Goal: Communication & Community: Answer question/provide support

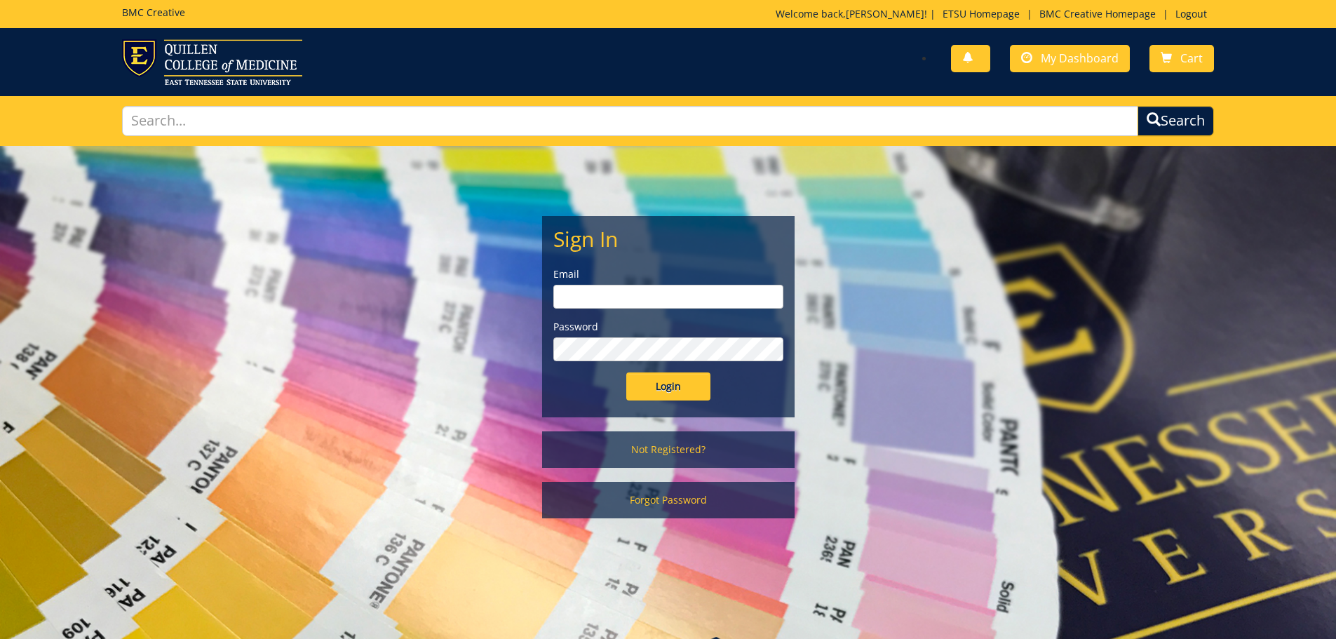
type input "mcallistercl@etsu.edu"
click at [684, 393] on input "Login" at bounding box center [668, 386] width 84 height 28
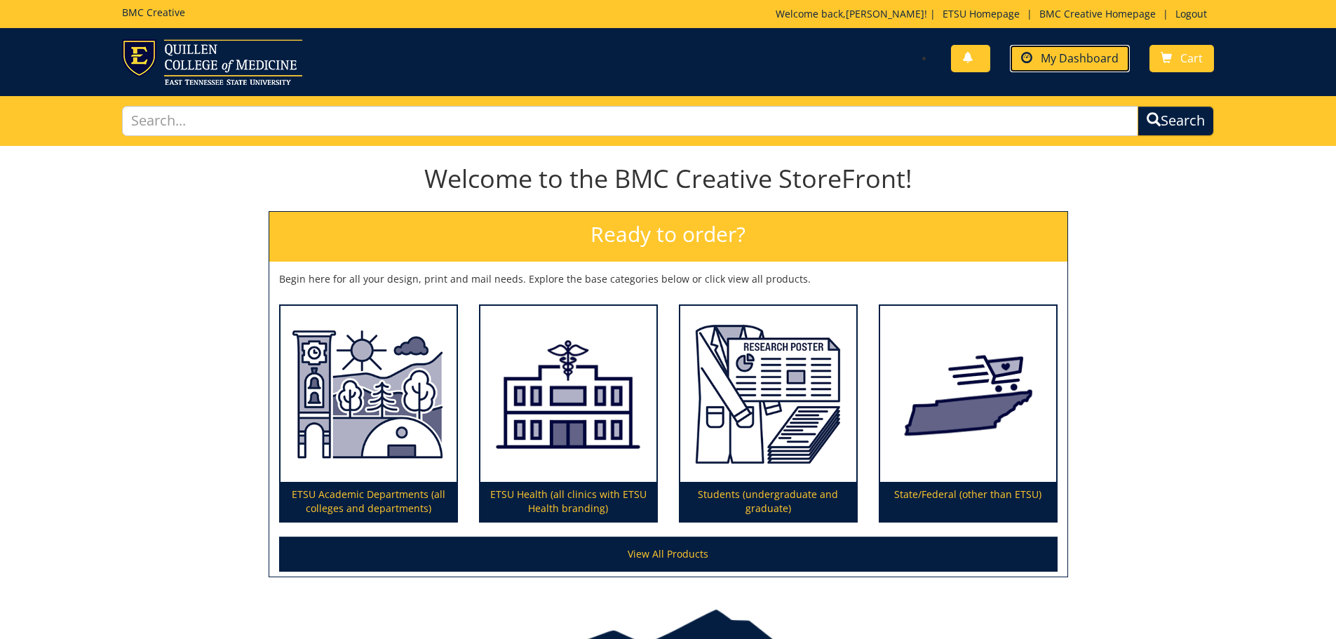
click at [1061, 65] on span "My Dashboard" at bounding box center [1080, 57] width 78 height 15
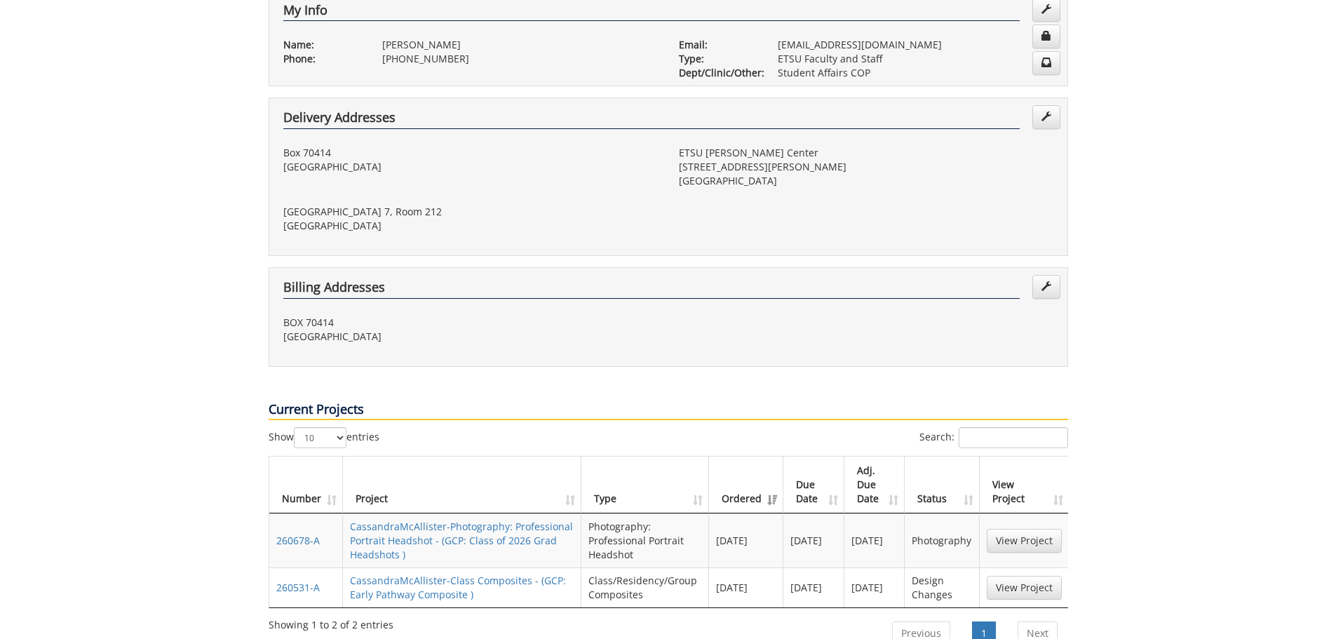
scroll to position [561, 0]
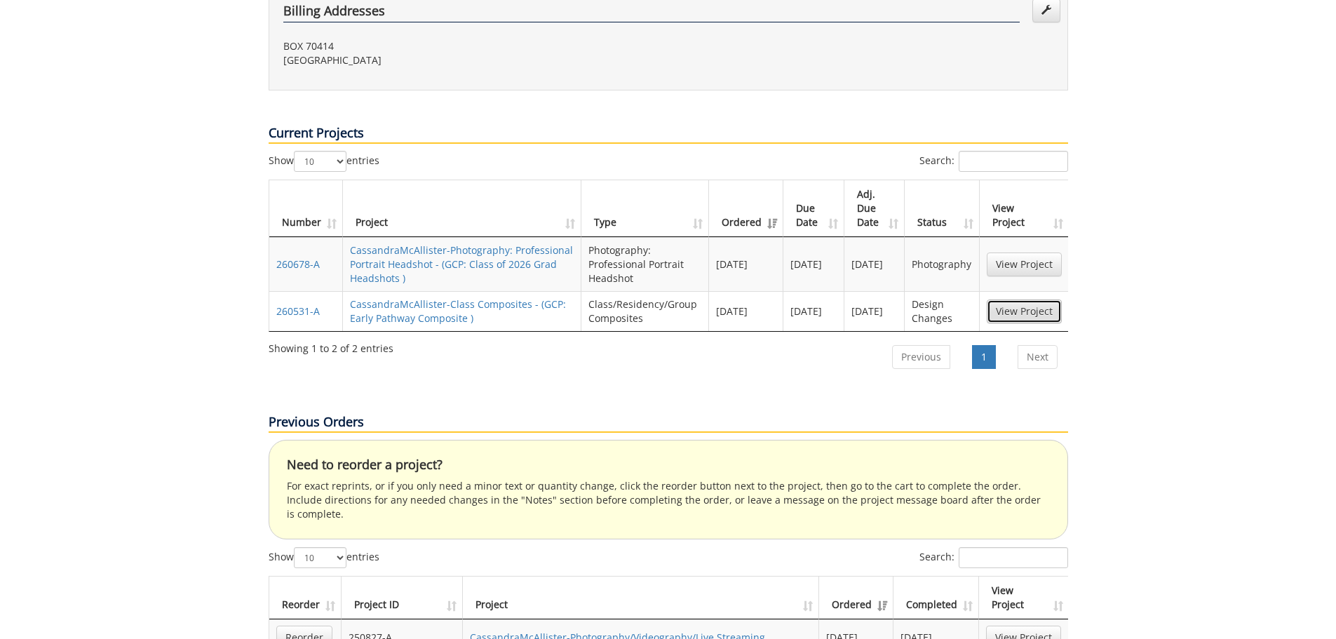
click at [1032, 299] on link "View Project" at bounding box center [1024, 311] width 75 height 24
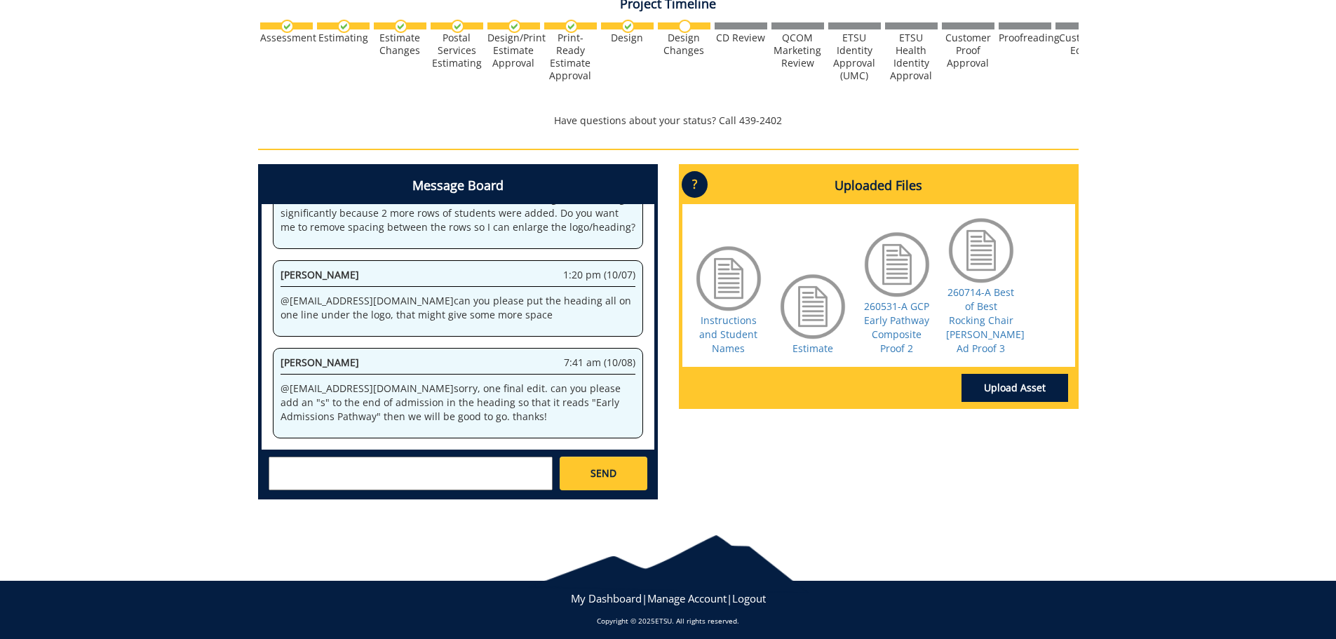
scroll to position [513, 0]
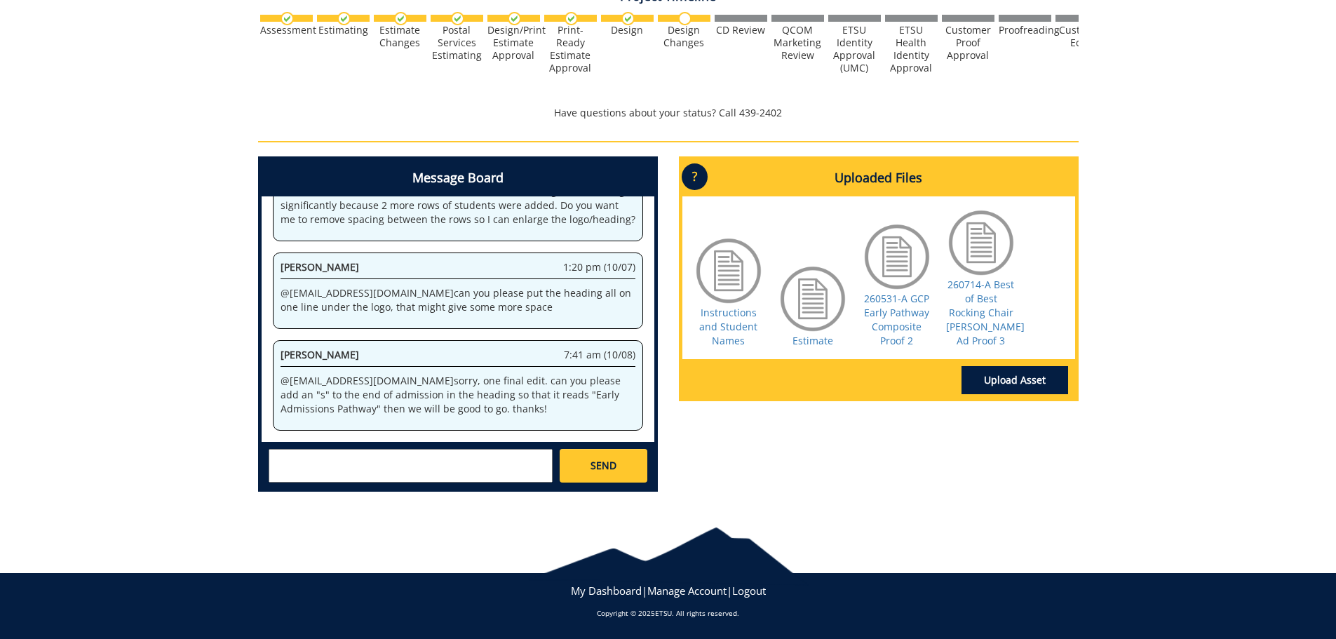
click at [405, 466] on textarea at bounding box center [411, 466] width 284 height 34
click at [391, 477] on small "[EMAIL_ADDRESS][DOMAIN_NAME]" at bounding box center [439, 477] width 140 height 11
type textarea "@[EMAIL_ADDRESS][DOMAIN_NAME] i am so sorry, i misread. the current proof is ac…"
click at [612, 460] on span "SEND" at bounding box center [603, 466] width 26 height 14
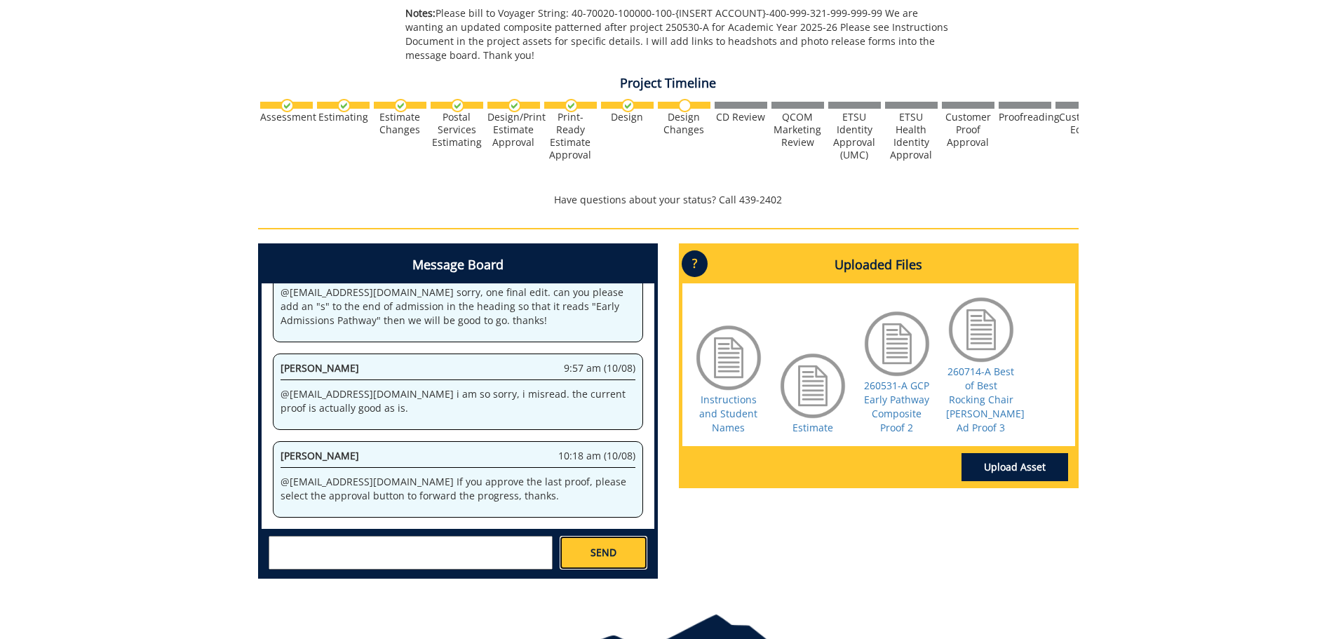
scroll to position [513, 0]
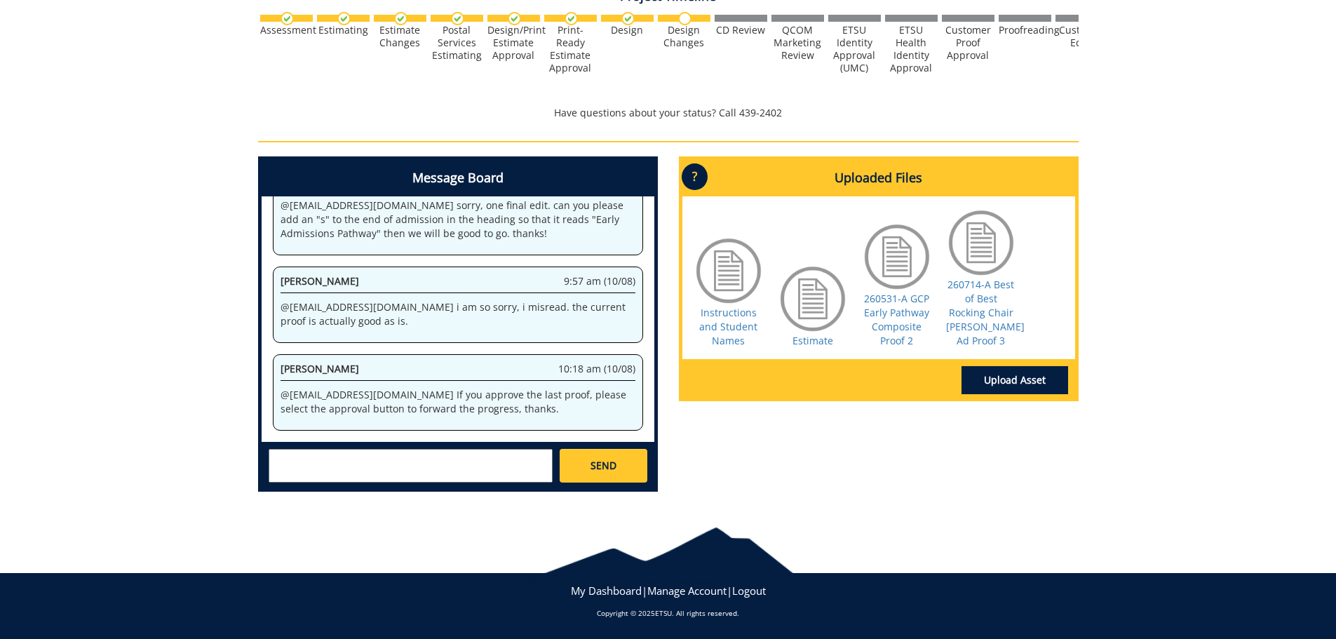
click at [462, 470] on textarea at bounding box center [411, 466] width 284 height 34
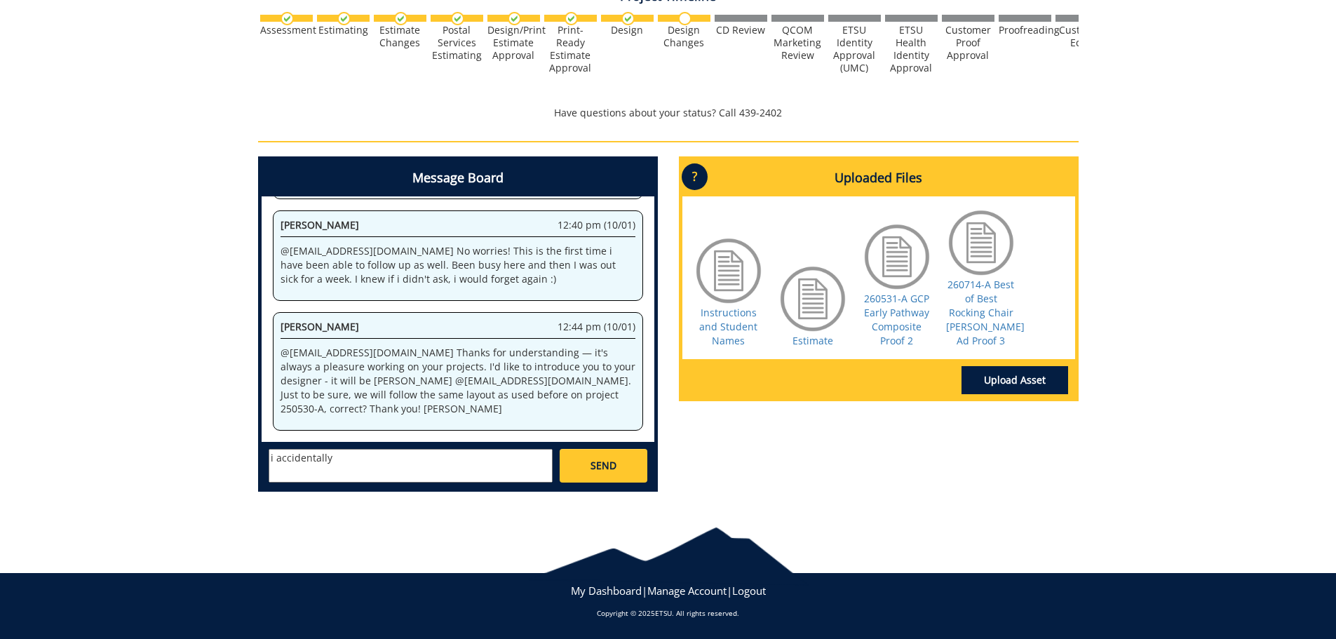
scroll to position [76095, 0]
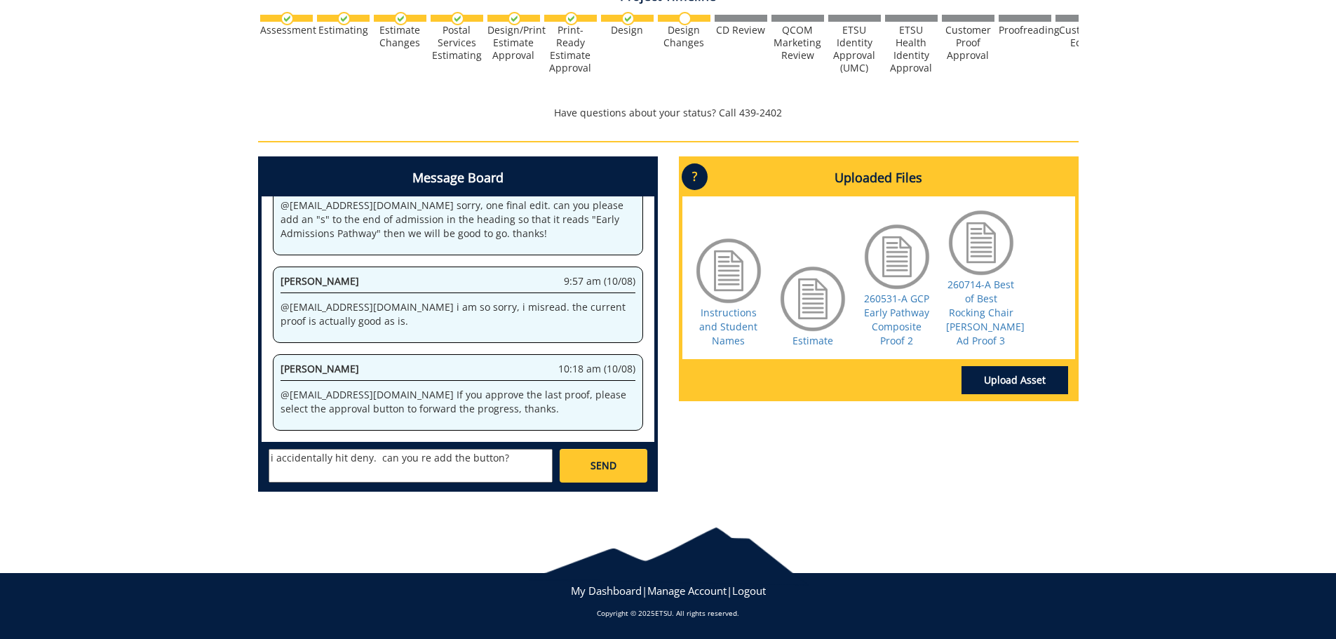
click at [274, 458] on textarea "i accidentally hit deny. can you re add the button?" at bounding box center [411, 466] width 284 height 34
click at [369, 473] on small "[EMAIL_ADDRESS][DOMAIN_NAME]" at bounding box center [439, 477] width 140 height 11
type textarea "@[EMAIL_ADDRESS][DOMAIN_NAME] i accidentally hit deny. can you re add the butto…"
click at [594, 471] on span "SEND" at bounding box center [603, 466] width 26 height 14
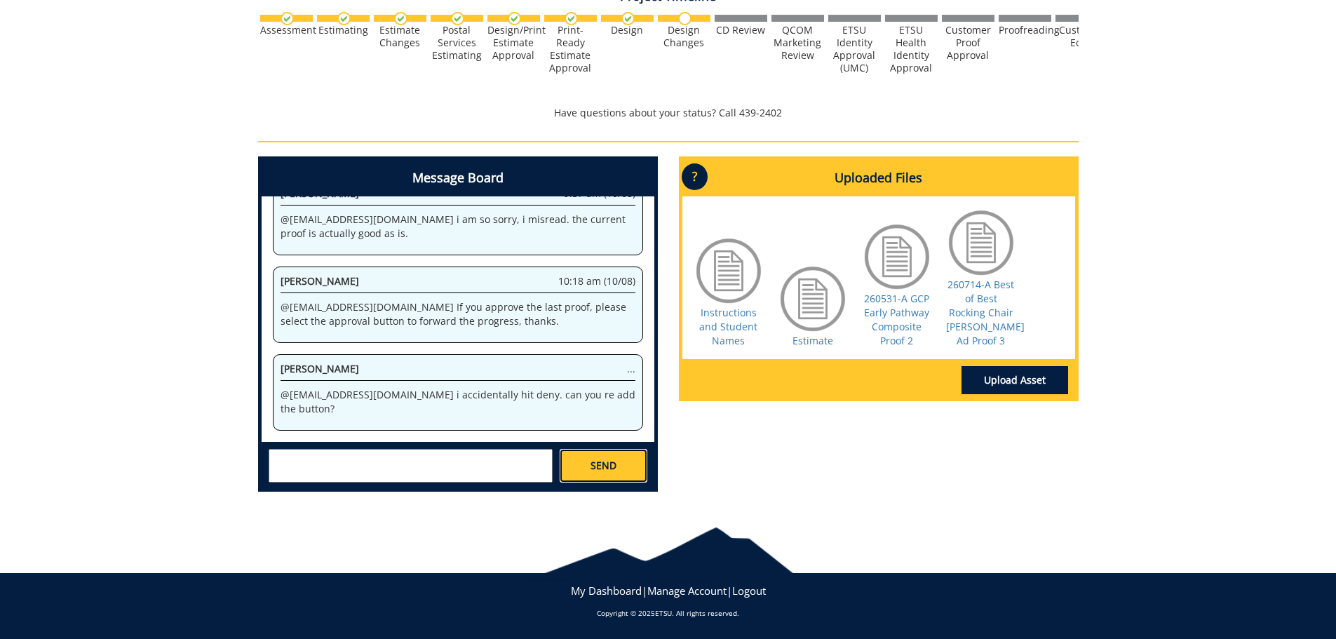
scroll to position [80566, 0]
